Goal: Task Accomplishment & Management: Use online tool/utility

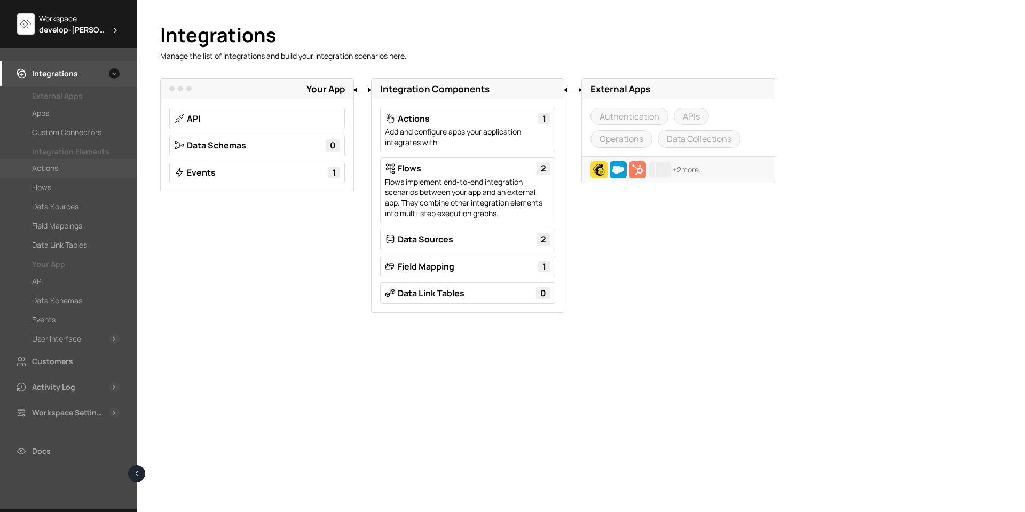
click at [46, 177] on div "Actions" at bounding box center [68, 168] width 137 height 19
click at [53, 193] on div "Flows" at bounding box center [76, 187] width 88 height 13
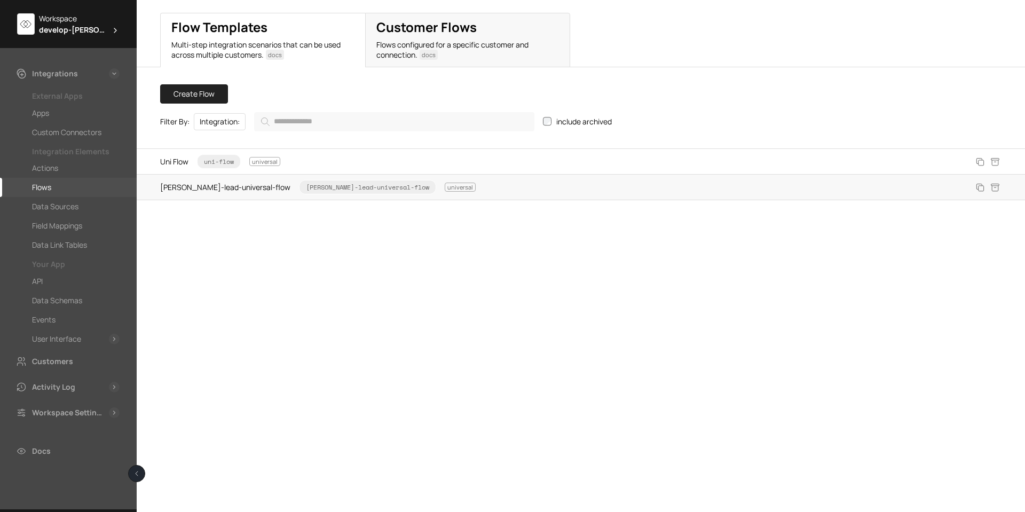
click at [181, 188] on span "[PERSON_NAME]-lead-universal-flow [PERSON_NAME]-lead-universal-flow universal" at bounding box center [317, 187] width 315 height 14
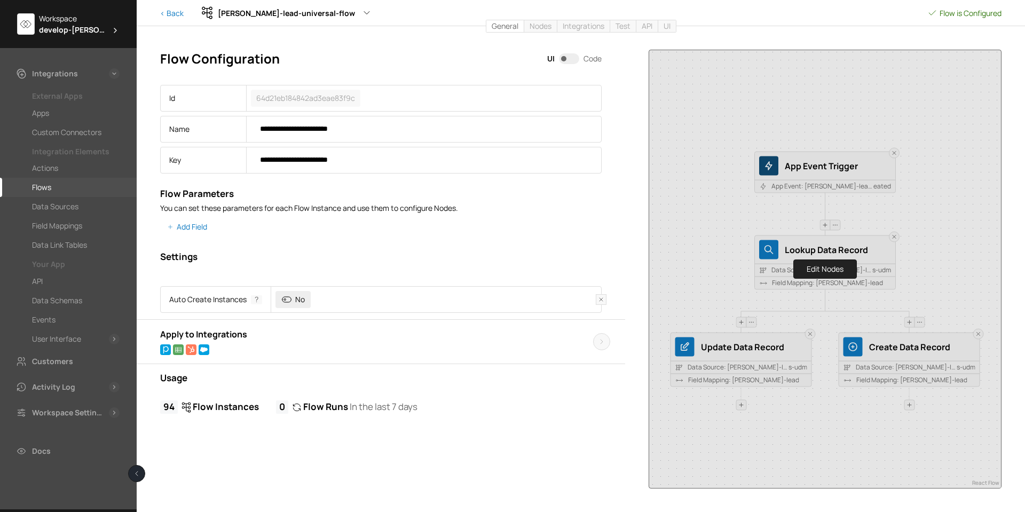
click at [698, 236] on div "Edit Nodes" at bounding box center [825, 269] width 352 height 438
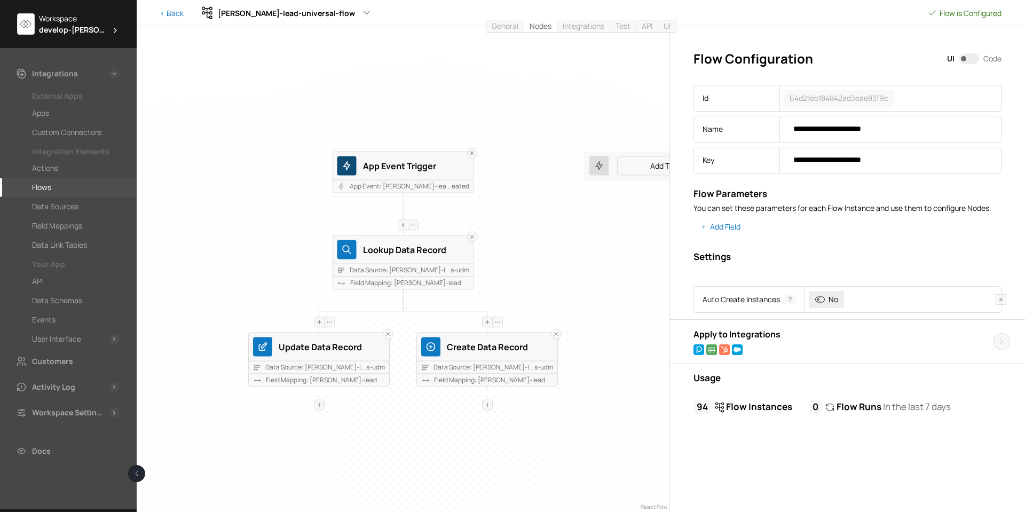
click at [544, 275] on div "Rename Unlink Rename Unlink Rename Unlink App Event Trigger App Event: [PERSON_…" at bounding box center [403, 269] width 533 height 486
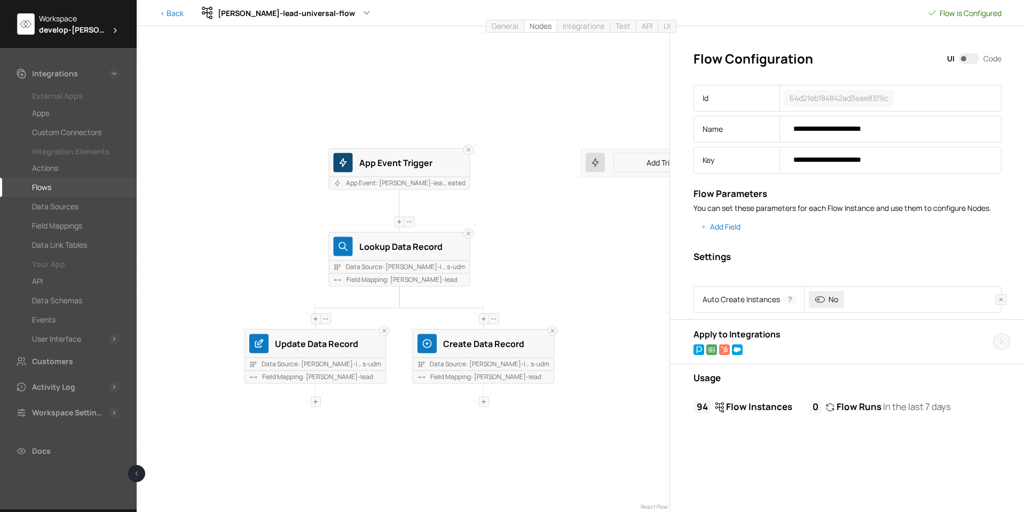
drag, startPoint x: 549, startPoint y: 252, endPoint x: 542, endPoint y: 262, distance: 12.2
click at [542, 262] on div "Rename Unlink Rename Unlink Rename Unlink App Event Trigger App Event: [PERSON_…" at bounding box center [403, 269] width 533 height 486
click at [539, 243] on div "Rename Unlink Rename Unlink Rename Unlink App Event Trigger App Event: [PERSON_…" at bounding box center [403, 269] width 533 height 486
